Goal: Task Accomplishment & Management: Complete application form

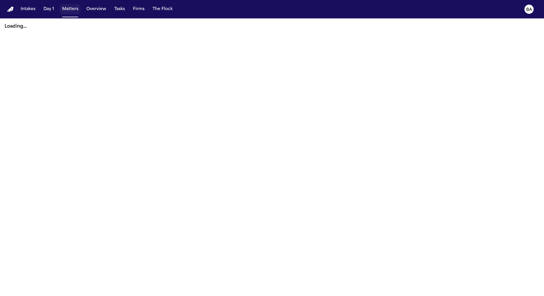
click at [62, 9] on button "Matters" at bounding box center [70, 9] width 21 height 10
click at [18, 10] on button "Intakes" at bounding box center [27, 9] width 19 height 10
click at [70, 8] on button "Matters" at bounding box center [70, 9] width 21 height 10
click at [113, 10] on button "Tasks" at bounding box center [119, 9] width 15 height 10
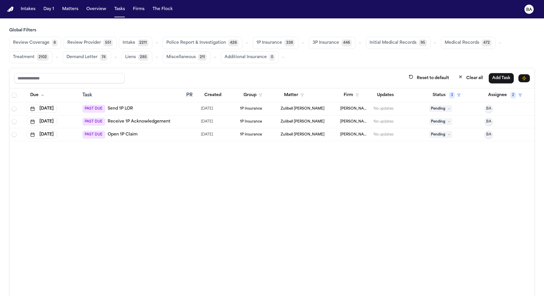
click at [301, 44] on icon "button" at bounding box center [302, 42] width 3 height 3
click at [276, 57] on button "Open Claim 24" at bounding box center [281, 58] width 57 height 12
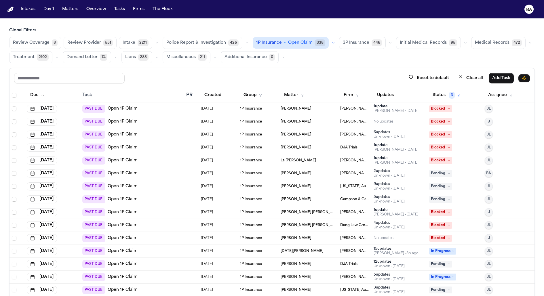
click at [164, 157] on div "PAST DUE Open 1P Claim" at bounding box center [131, 161] width 99 height 8
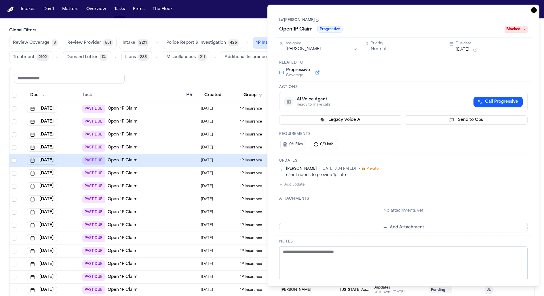
click at [319, 71] on button at bounding box center [317, 72] width 10 height 7
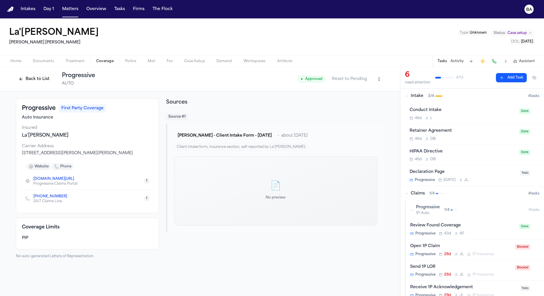
click at [26, 75] on button "Back to List" at bounding box center [34, 79] width 37 height 9
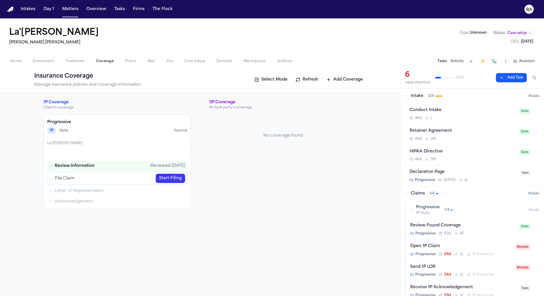
click at [176, 180] on link "Start Filing" at bounding box center [170, 178] width 29 height 9
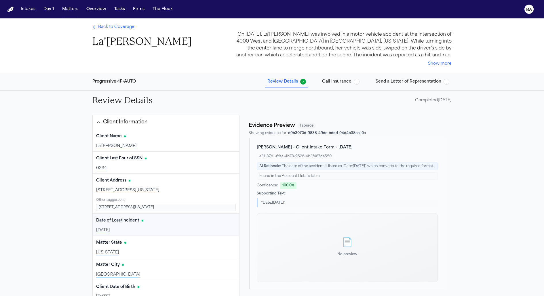
click at [335, 78] on button "Call Insurance" at bounding box center [341, 82] width 42 height 10
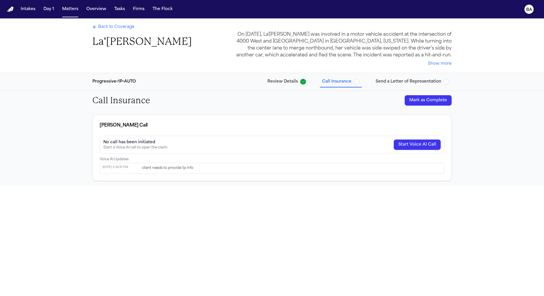
click at [114, 28] on span "Back to Coverage" at bounding box center [116, 27] width 36 height 6
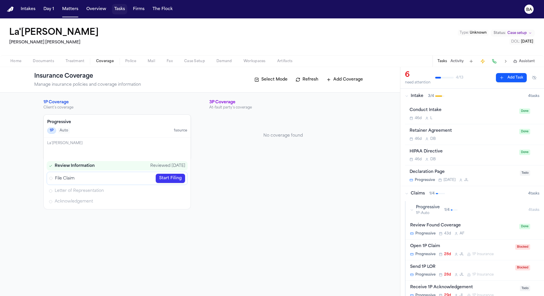
click at [119, 12] on button "Tasks" at bounding box center [119, 9] width 15 height 10
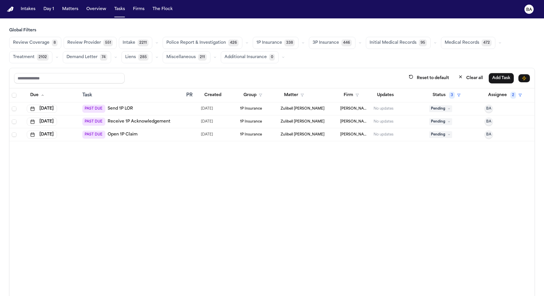
click at [301, 44] on icon "button" at bounding box center [302, 42] width 3 height 3
click at [286, 54] on button "Open Claim 24" at bounding box center [281, 58] width 57 height 12
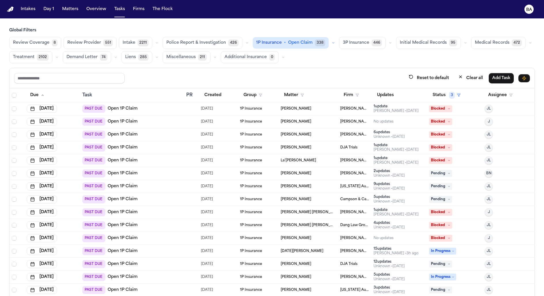
click at [170, 175] on div "PAST DUE Open 1P Claim" at bounding box center [131, 174] width 99 height 8
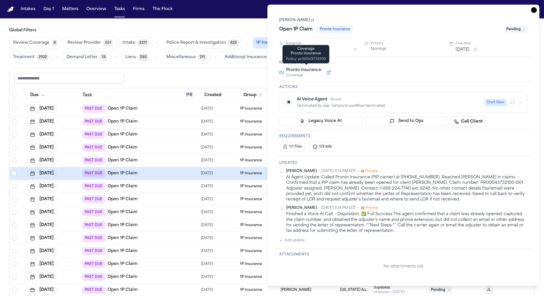
click at [330, 72] on button at bounding box center [329, 72] width 10 height 7
click at [166, 134] on div "PAST DUE Open 1P Claim" at bounding box center [131, 135] width 99 height 8
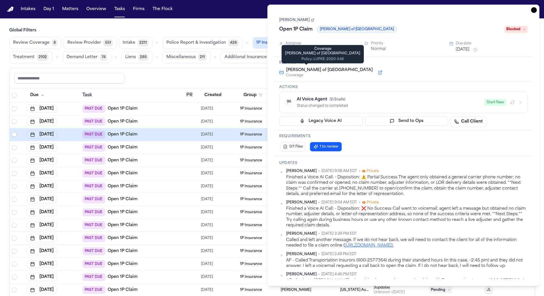
click at [375, 71] on button at bounding box center [380, 72] width 10 height 7
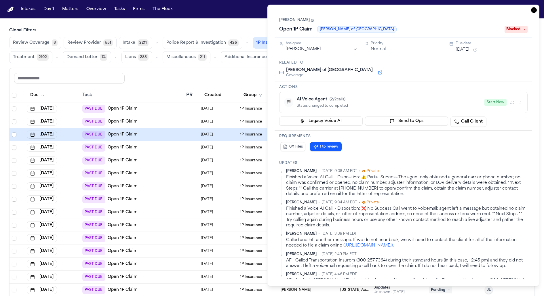
click at [295, 21] on link "[PERSON_NAME]" at bounding box center [296, 20] width 35 height 5
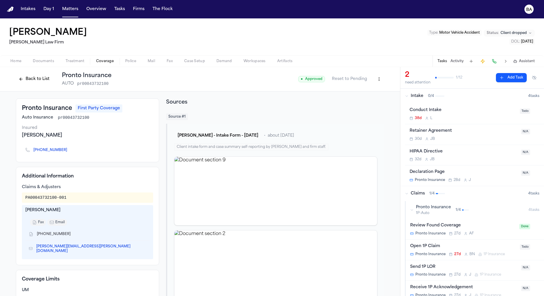
click at [23, 78] on button "Back to List" at bounding box center [34, 79] width 37 height 9
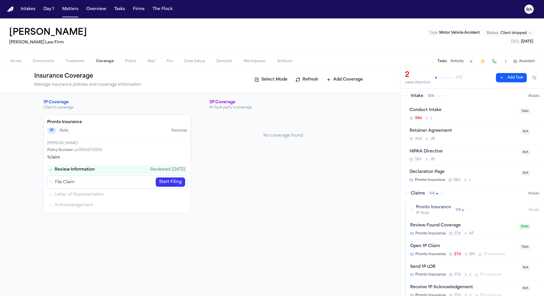
click at [164, 178] on link "Start Filing" at bounding box center [170, 182] width 29 height 9
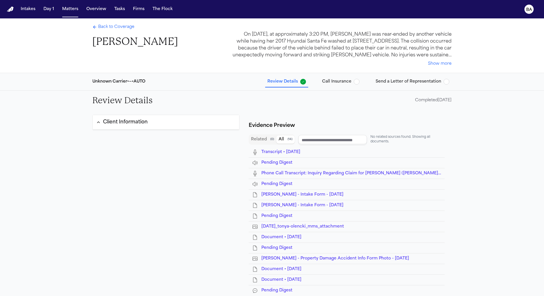
click at [340, 81] on span "Call Insurance" at bounding box center [336, 82] width 29 height 6
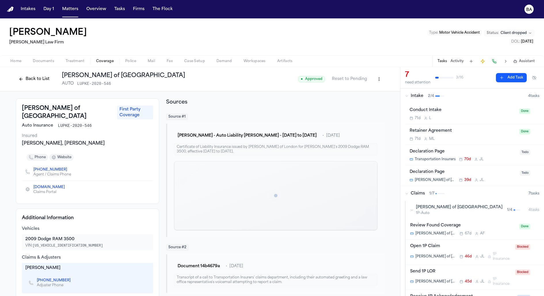
click at [24, 81] on button "Back to List" at bounding box center [34, 79] width 37 height 9
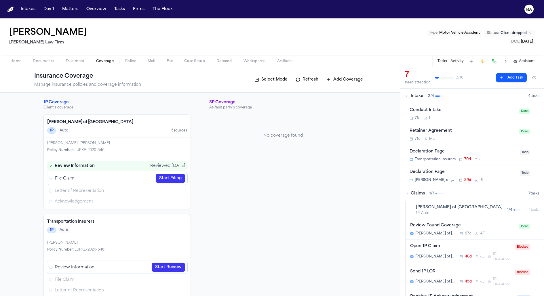
click at [166, 178] on link "Start Filing" at bounding box center [170, 178] width 29 height 9
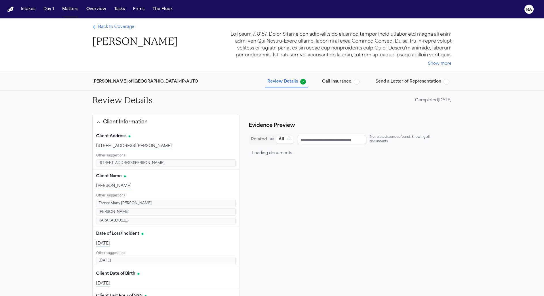
click at [339, 81] on span "Call Insurance" at bounding box center [336, 82] width 29 height 6
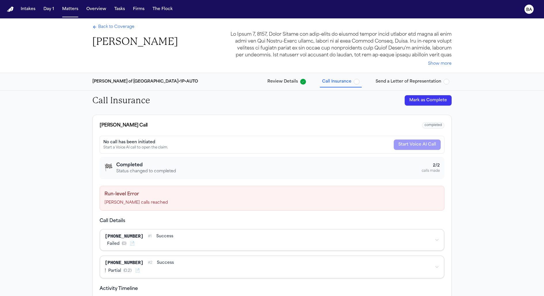
scroll to position [22, 0]
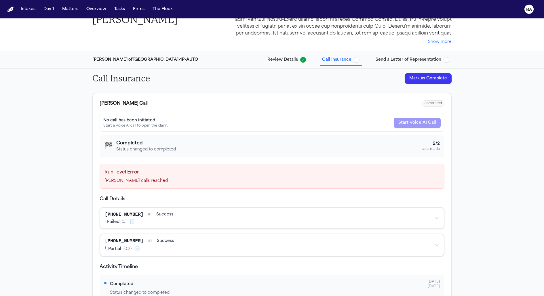
click at [248, 214] on div "+12604244150 # 1 success" at bounding box center [267, 214] width 325 height 7
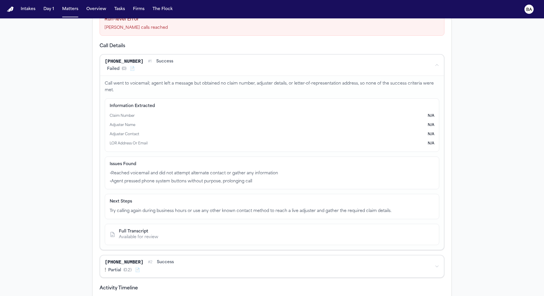
scroll to position [212, 0]
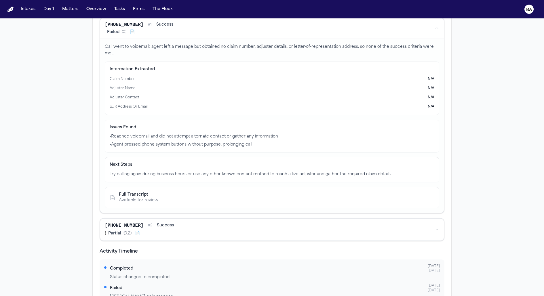
click at [146, 193] on div "Full Transcript" at bounding box center [138, 195] width 39 height 6
click at [134, 198] on div "Available for review" at bounding box center [138, 201] width 39 height 6
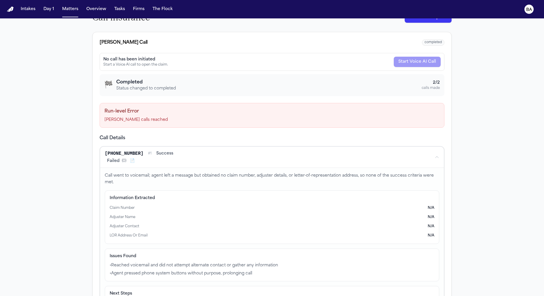
scroll to position [35, 0]
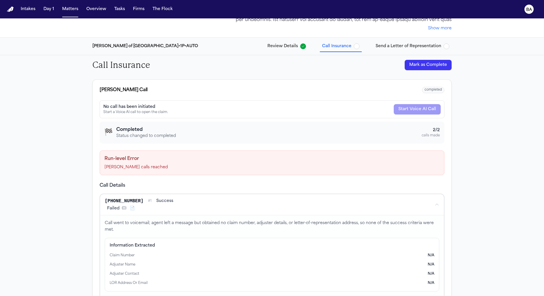
click at [171, 204] on div "+12604244150 # 1 success Failed ( 0 ) 📄" at bounding box center [267, 205] width 325 height 14
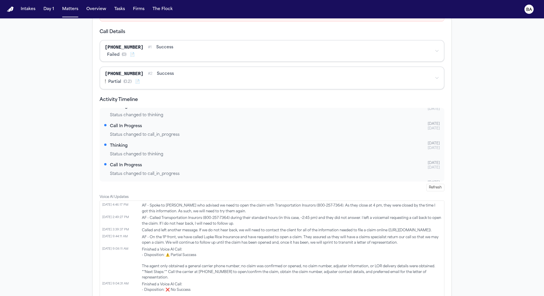
scroll to position [81, 0]
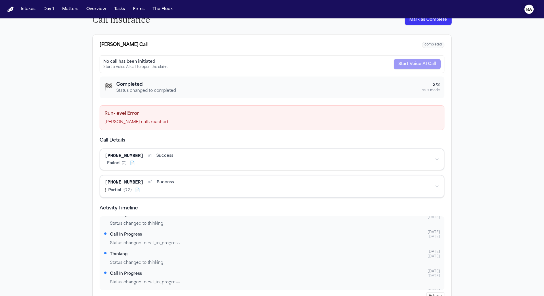
click at [525, 6] on icon "BA" at bounding box center [529, 9] width 9 height 9
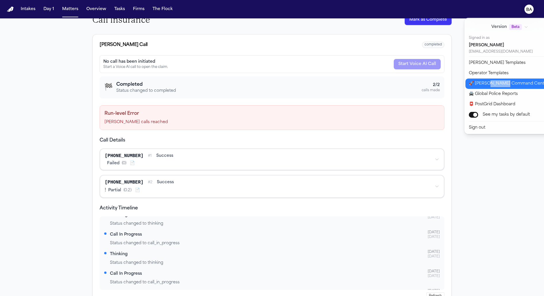
click at [483, 82] on button "🚀 Bland Command Center" at bounding box center [514, 84] width 96 height 10
select select "**"
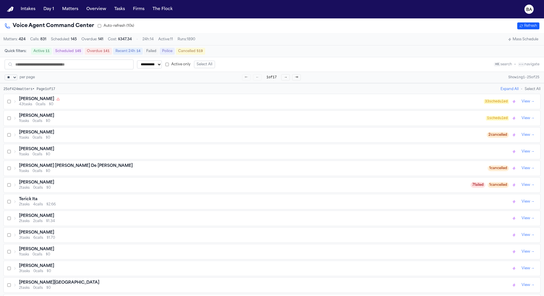
click at [14, 105] on div "Darius Barrett 43 tasks 0 calls $0" at bounding box center [248, 101] width 471 height 10
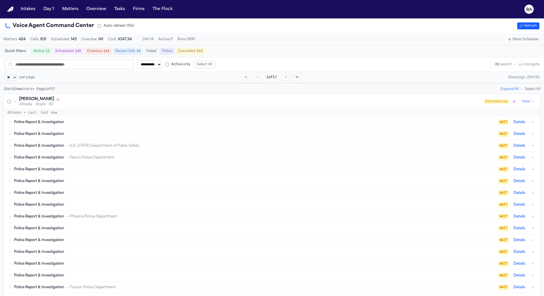
click at [16, 104] on div "Darius Barrett 43 tasks 0 calls $0" at bounding box center [248, 101] width 471 height 10
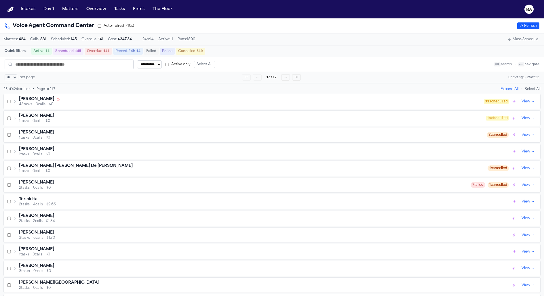
click at [18, 138] on div "Michael Terry 1 tasks 0 calls $0" at bounding box center [250, 135] width 474 height 10
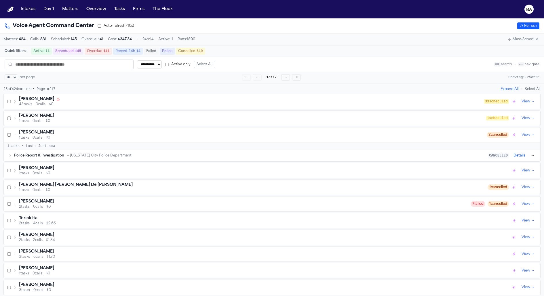
click at [14, 157] on span "Police Report & Investigation" at bounding box center [39, 155] width 50 height 5
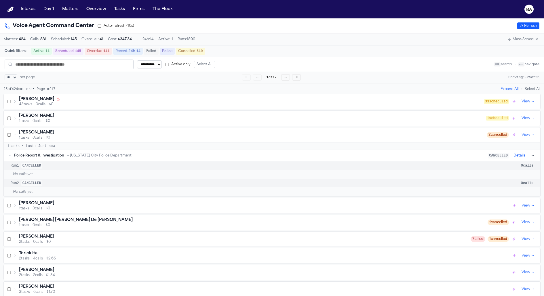
click at [9, 158] on div "Police Report & Investigation → New York City Police Department CANCELLED Detai…" at bounding box center [272, 156] width 537 height 12
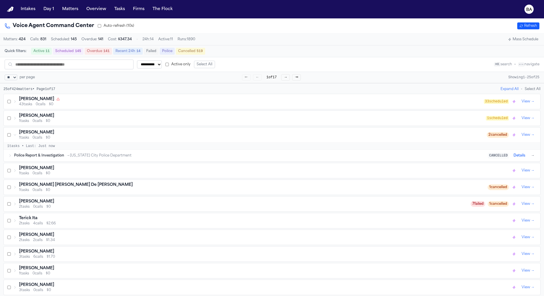
click at [17, 174] on div "Jenna Clark 1 tasks 0 calls $0" at bounding box center [262, 171] width 498 height 10
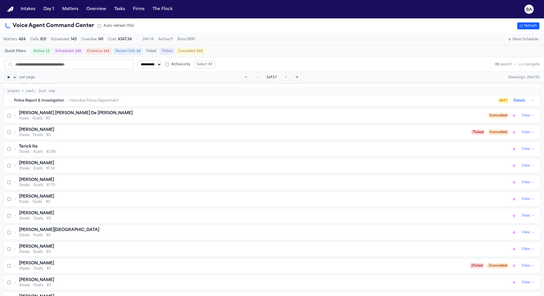
scroll to position [170, 0]
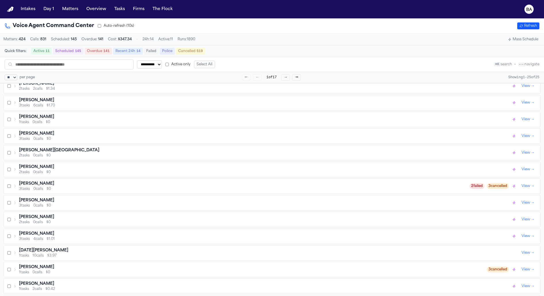
click at [15, 185] on icon at bounding box center [14, 186] width 3 height 3
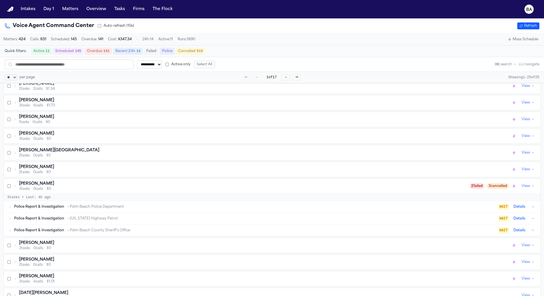
click at [11, 205] on icon at bounding box center [9, 206] width 3 height 3
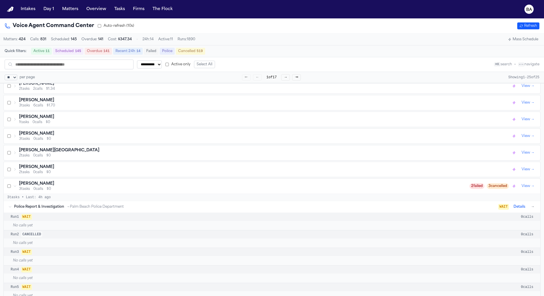
click at [11, 205] on icon at bounding box center [9, 206] width 3 height 3
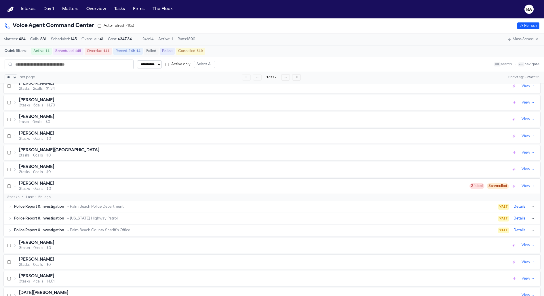
scroll to position [136, 0]
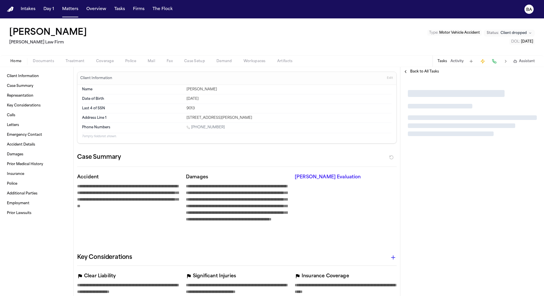
type textarea "*"
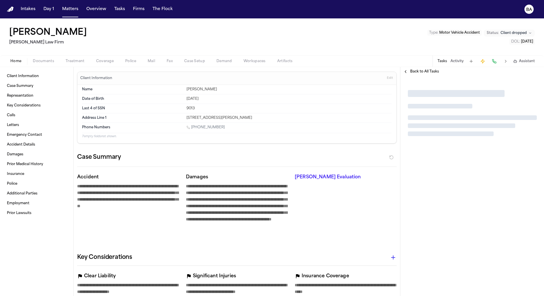
type textarea "*"
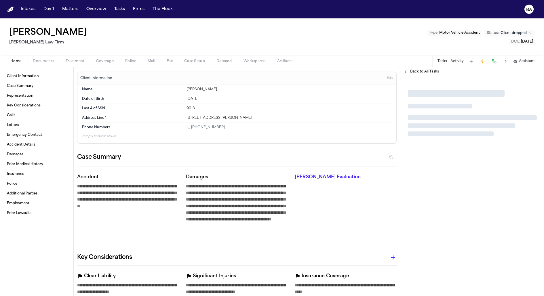
type textarea "*"
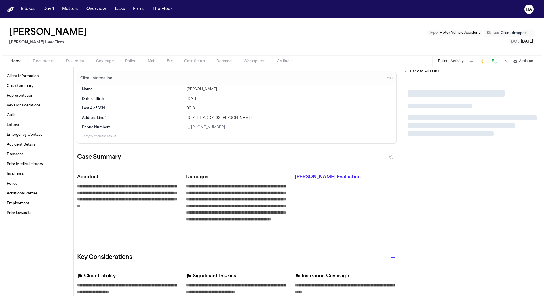
type textarea "*"
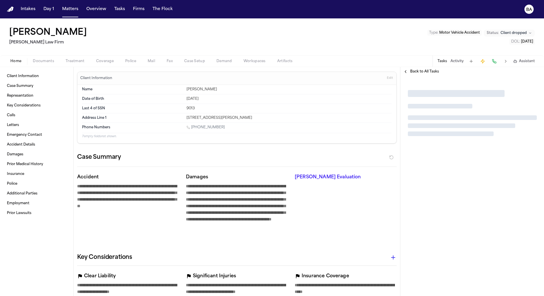
type textarea "*"
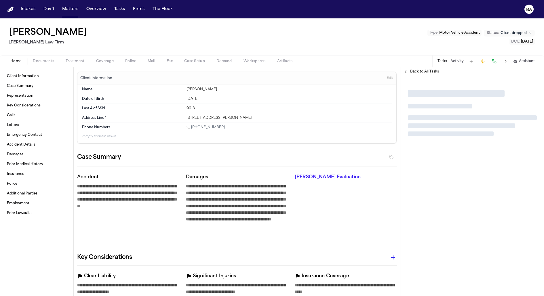
type textarea "*"
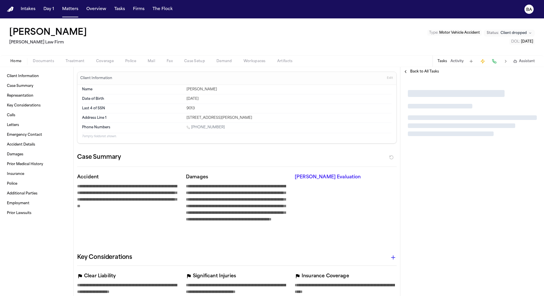
type textarea "*"
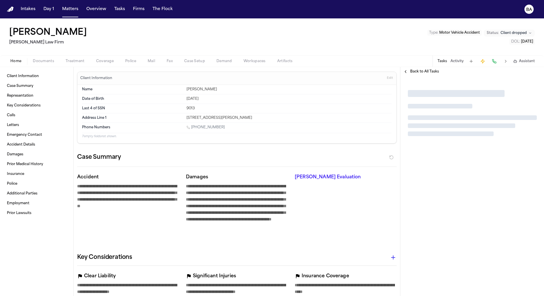
type textarea "*"
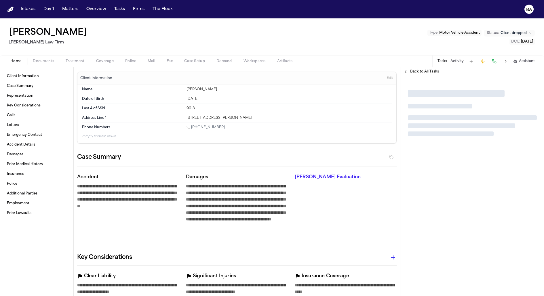
type textarea "*"
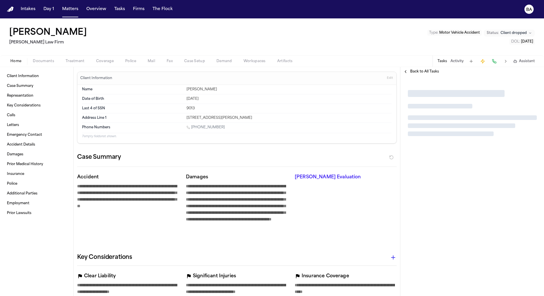
type textarea "*"
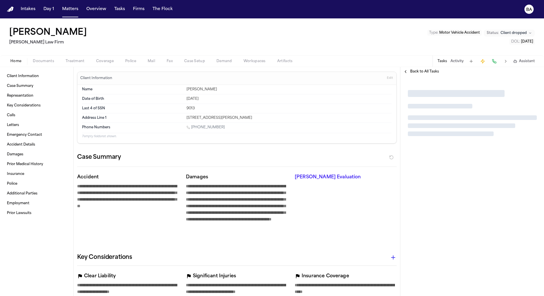
type textarea "*"
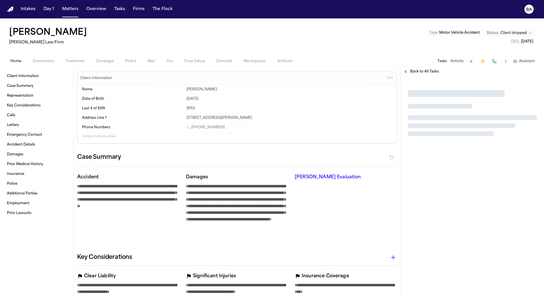
type textarea "*"
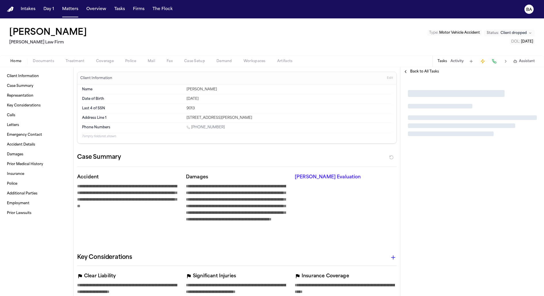
type textarea "*"
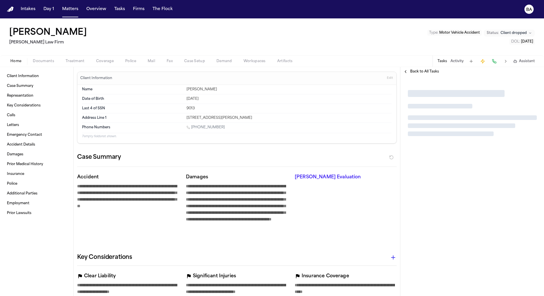
type textarea "*"
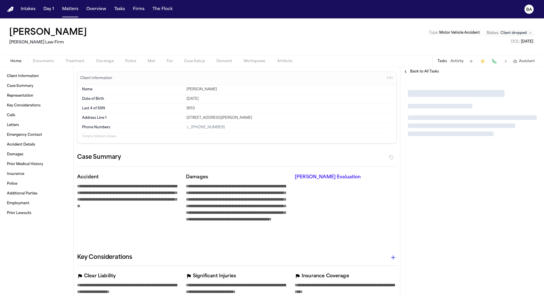
type textarea "*"
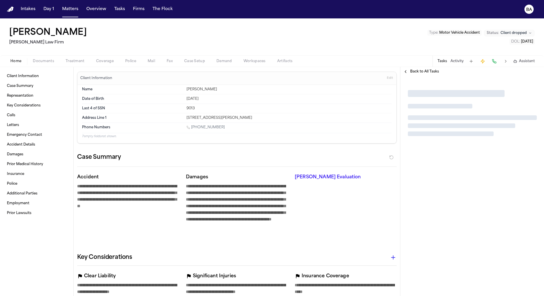
type textarea "*"
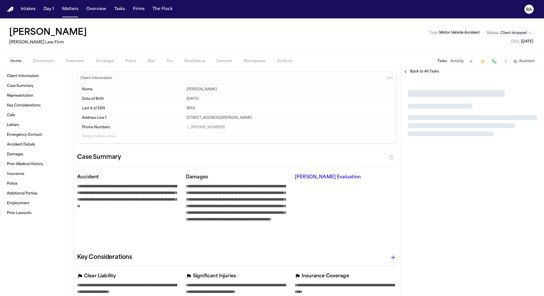
type textarea "*"
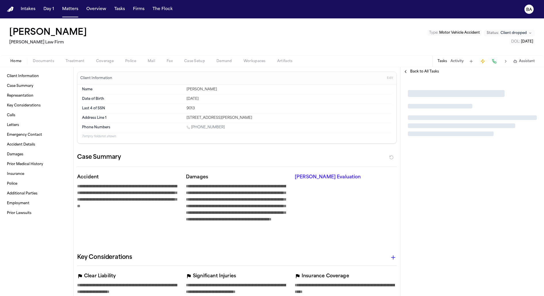
type textarea "*"
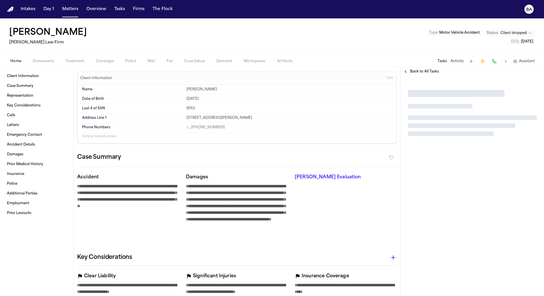
type textarea "*"
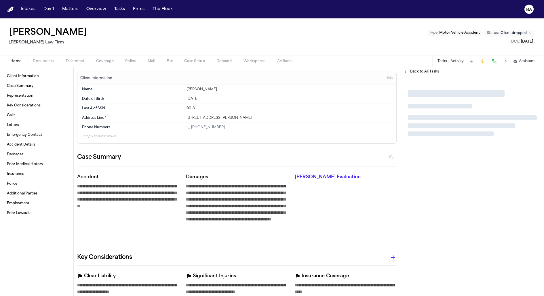
type textarea "*"
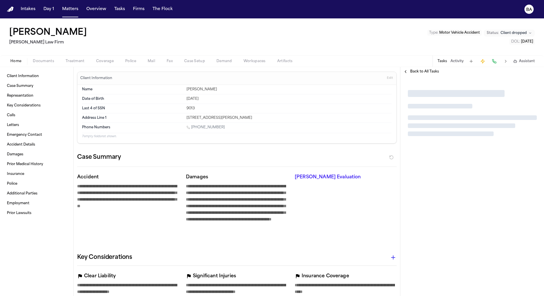
type textarea "*"
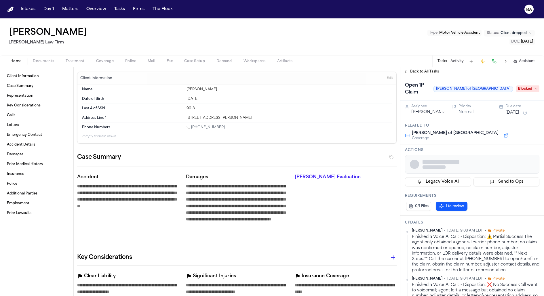
type textarea "*"
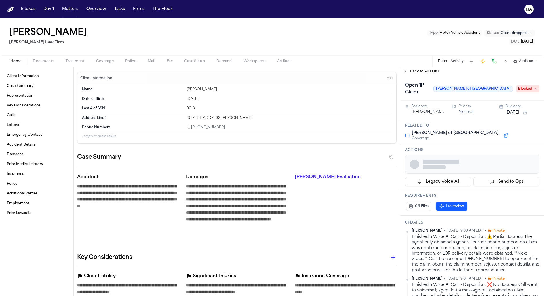
type textarea "*"
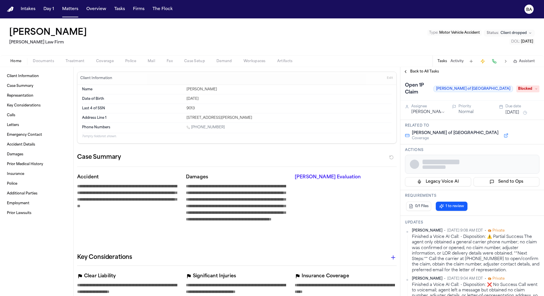
type textarea "*"
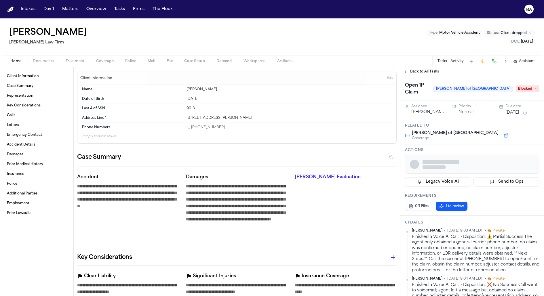
type textarea "*"
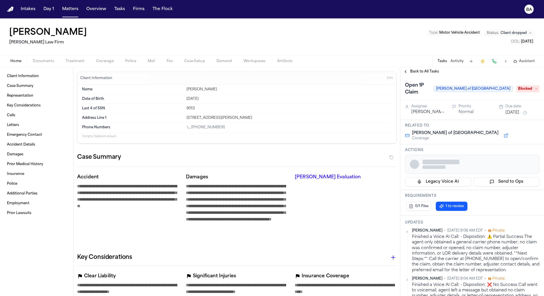
type textarea "*"
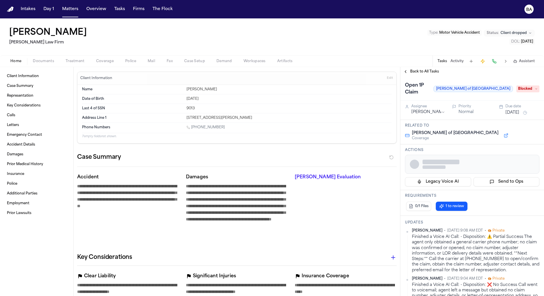
type textarea "*"
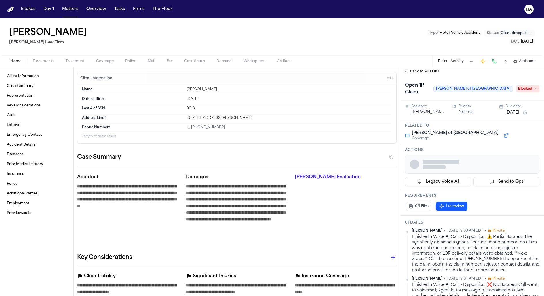
type textarea "*"
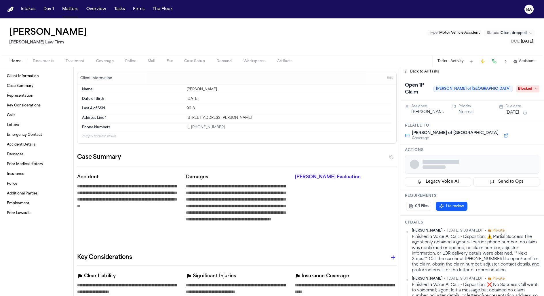
type textarea "*"
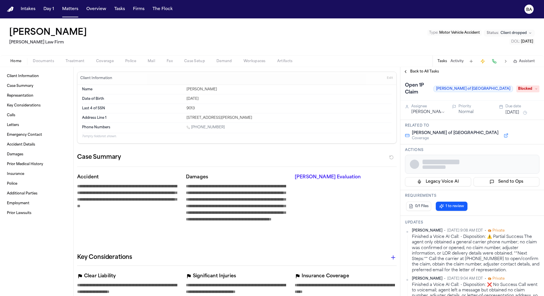
type textarea "*"
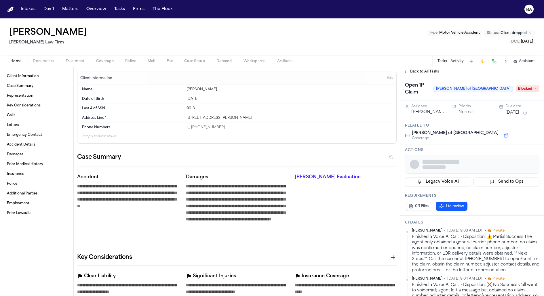
type textarea "*"
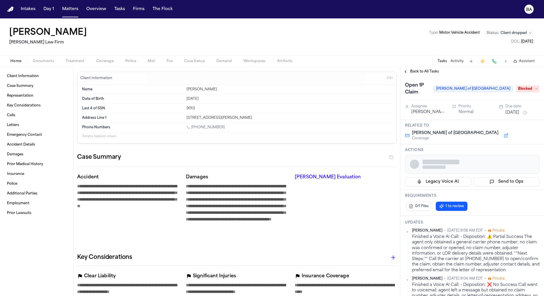
type textarea "*"
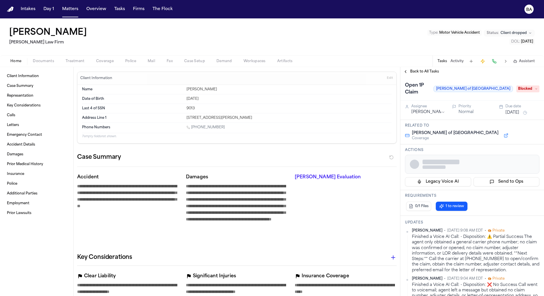
type textarea "*"
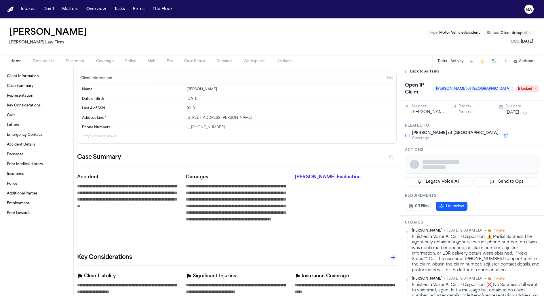
type textarea "*"
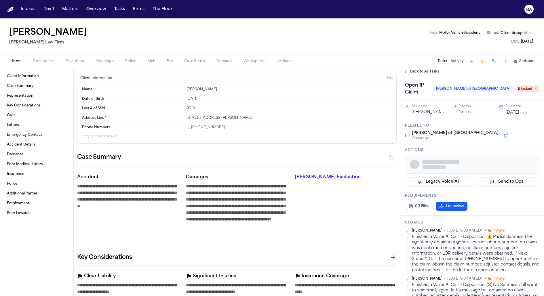
type textarea "*"
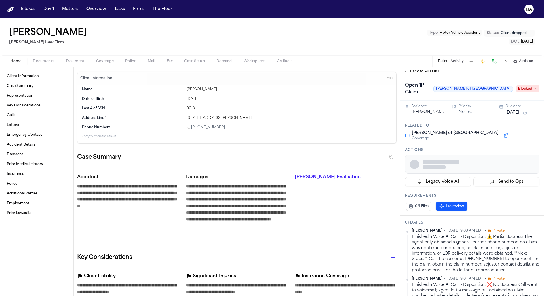
type textarea "*"
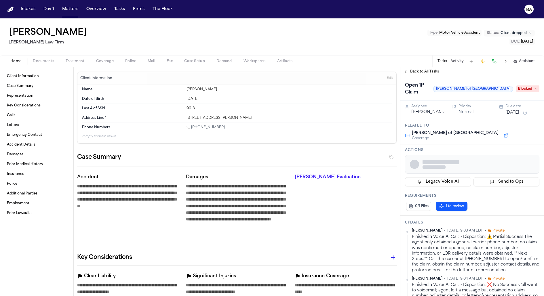
type textarea "*"
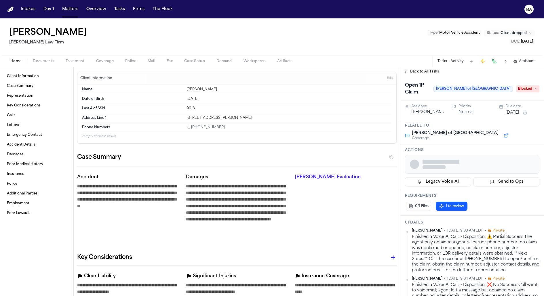
type textarea "*"
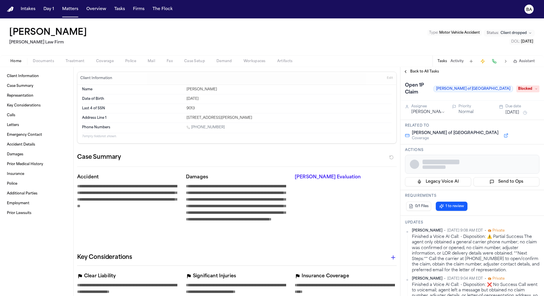
type textarea "*"
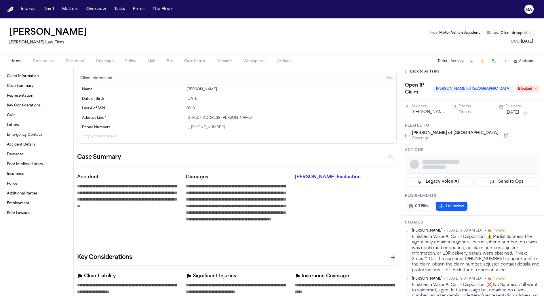
type textarea "*"
